Goal: Information Seeking & Learning: Learn about a topic

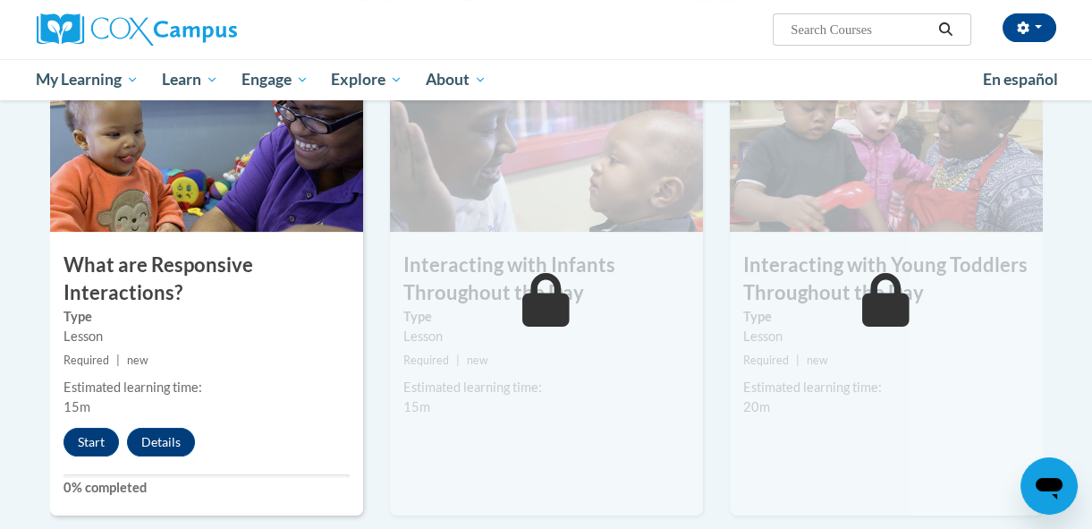
scroll to position [975, 0]
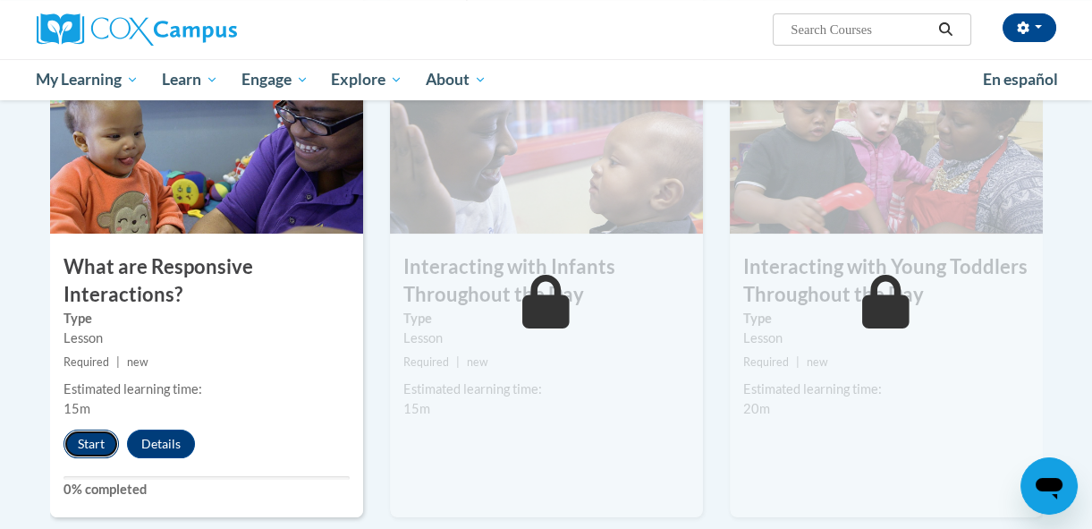
click at [86, 433] on button "Start" at bounding box center [91, 443] width 55 height 29
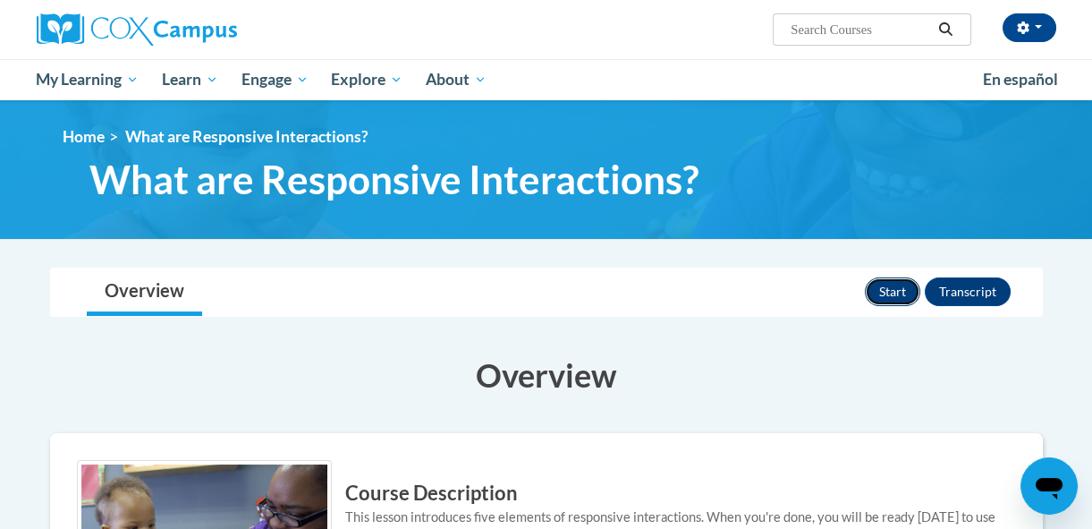
click at [881, 283] on button "Start" at bounding box center [892, 291] width 55 height 29
click at [876, 291] on button "Review" at bounding box center [886, 291] width 69 height 29
click at [889, 288] on button "Review" at bounding box center [886, 291] width 69 height 29
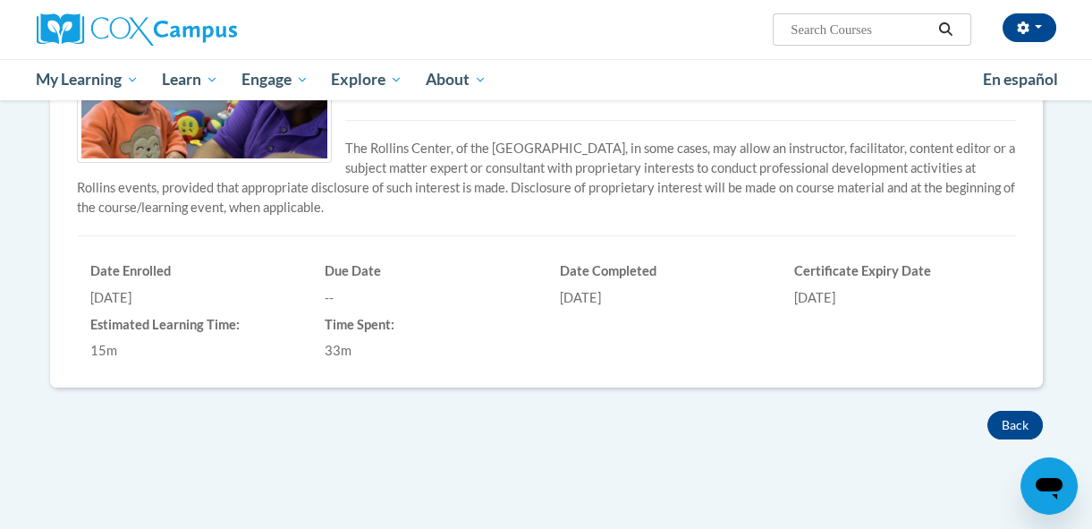
scroll to position [488, 0]
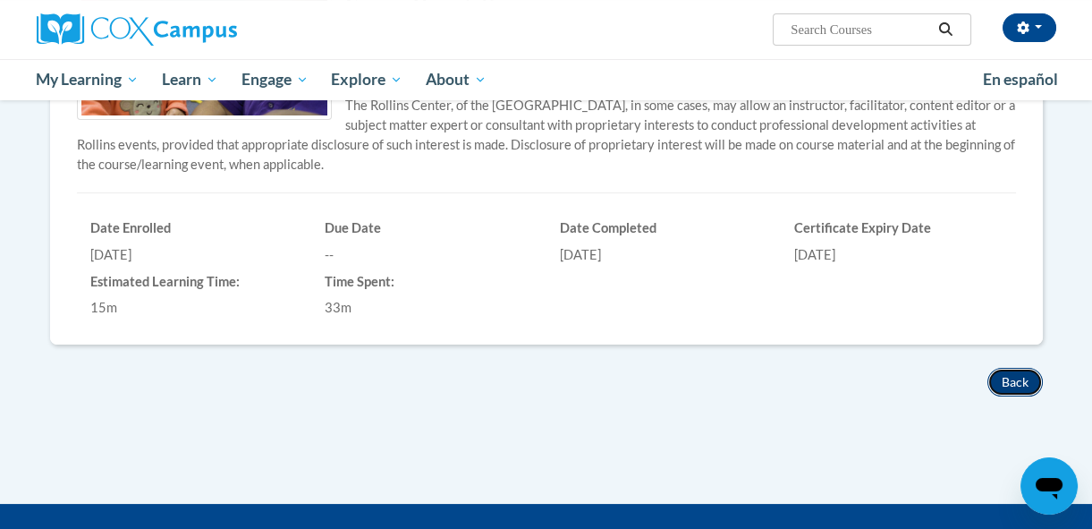
click at [1012, 379] on button "Back" at bounding box center [1015, 382] width 55 height 29
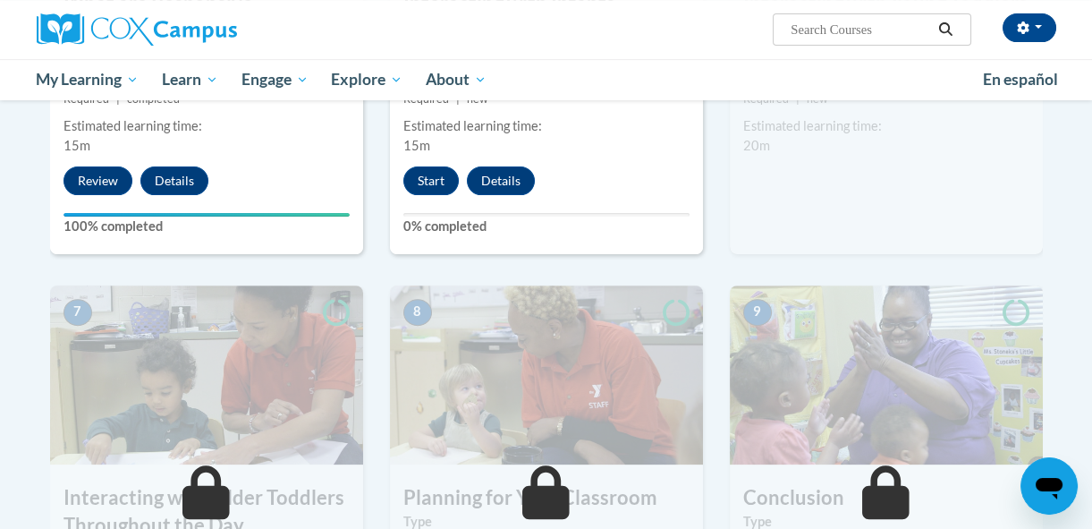
scroll to position [1219, 0]
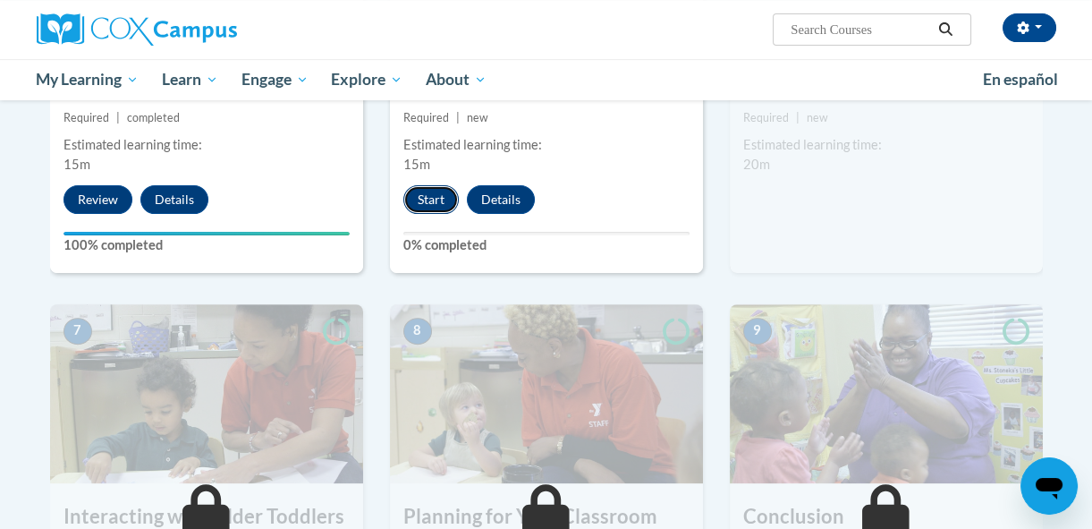
click at [429, 199] on button "Start" at bounding box center [430, 199] width 55 height 29
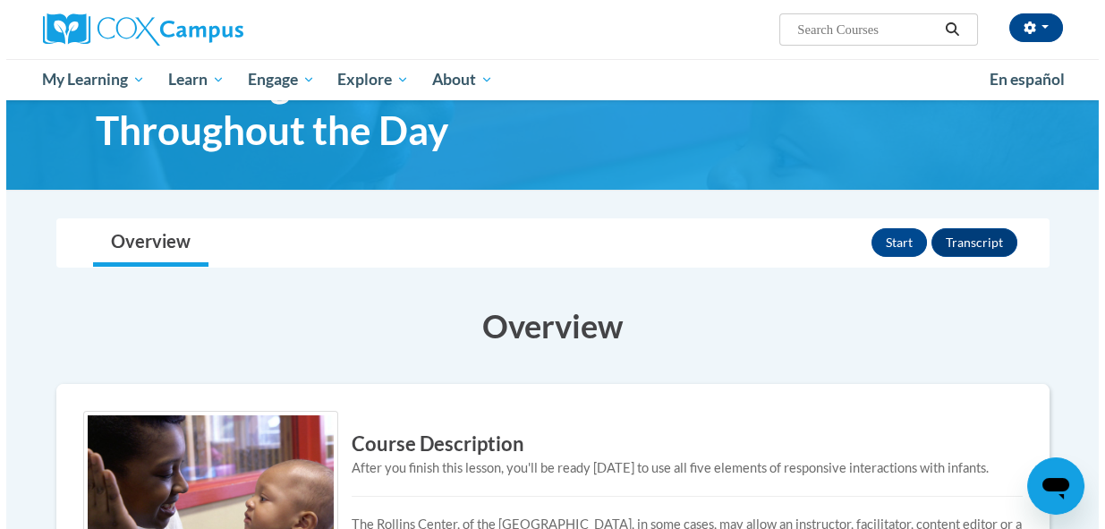
scroll to position [81, 0]
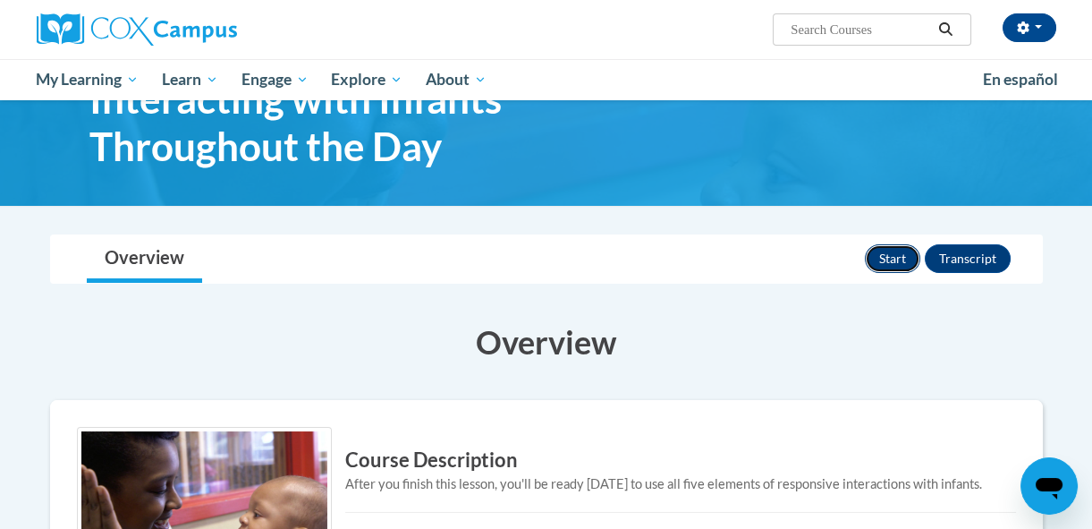
click at [896, 255] on button "Start" at bounding box center [892, 258] width 55 height 29
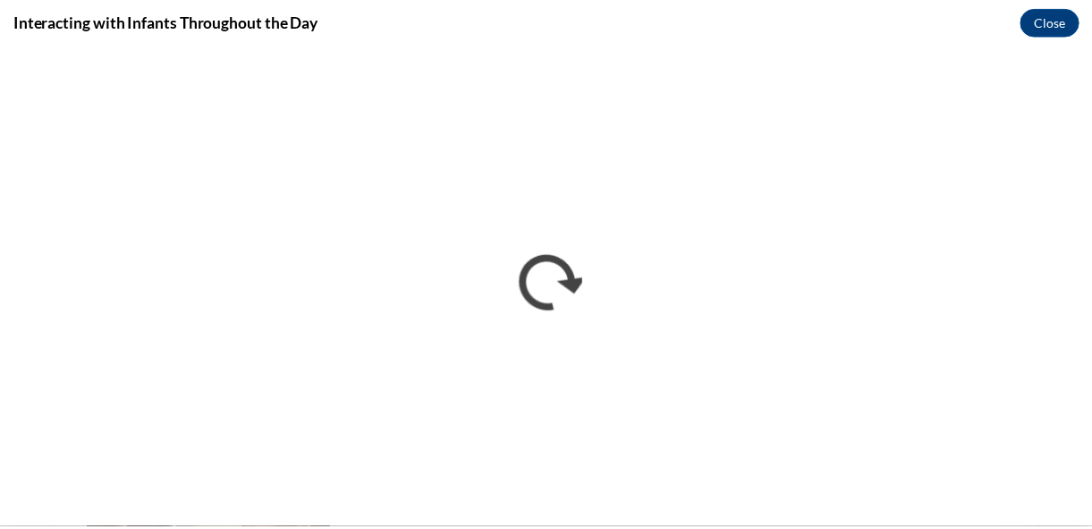
scroll to position [0, 0]
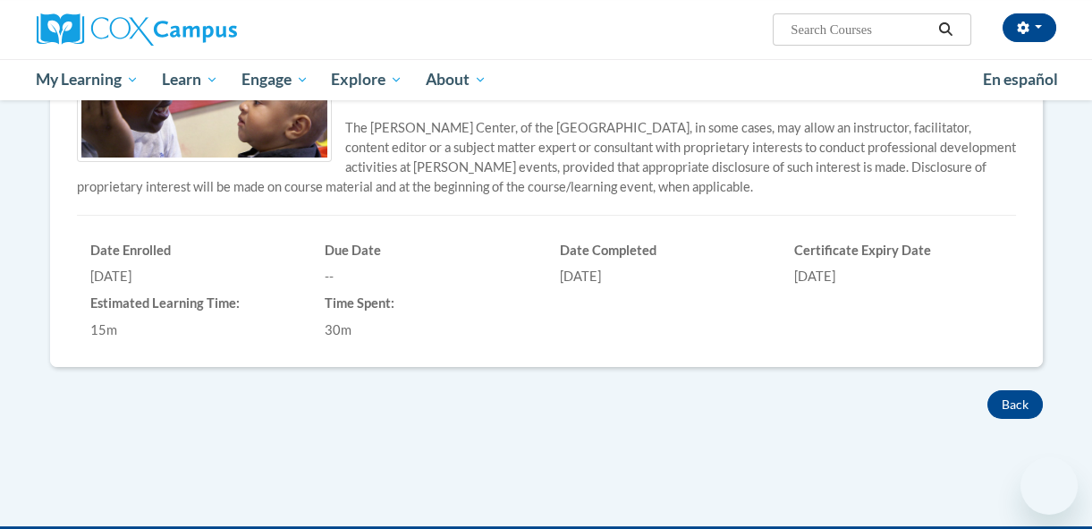
scroll to position [493, 0]
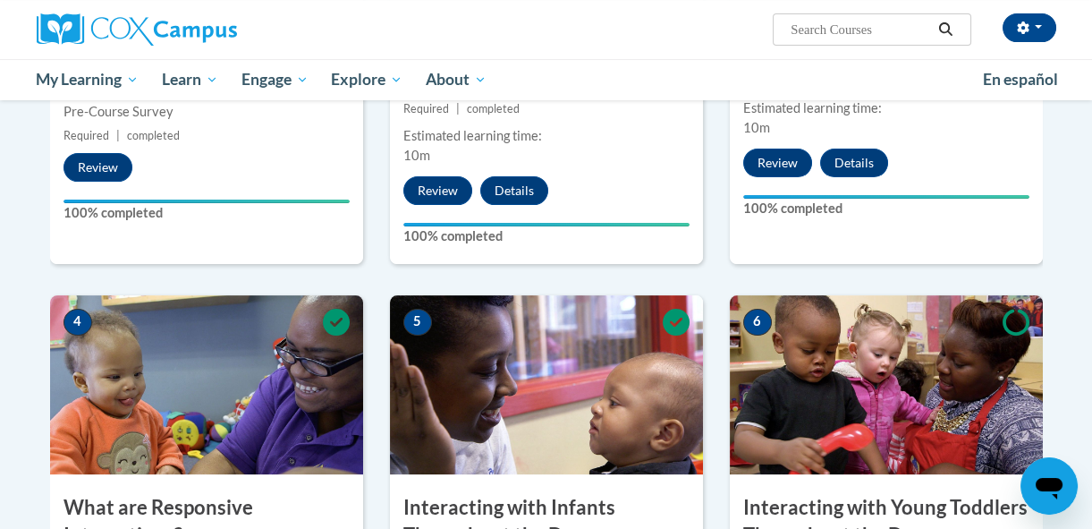
scroll to position [732, 0]
